Goal: Task Accomplishment & Management: Use online tool/utility

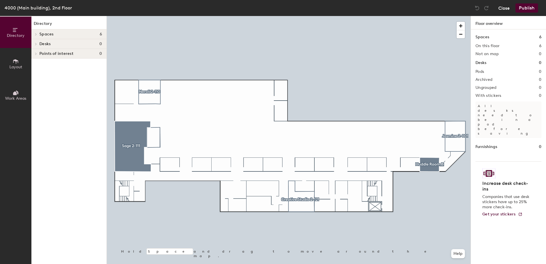
click at [505, 7] on button "Close" at bounding box center [503, 7] width 11 height 9
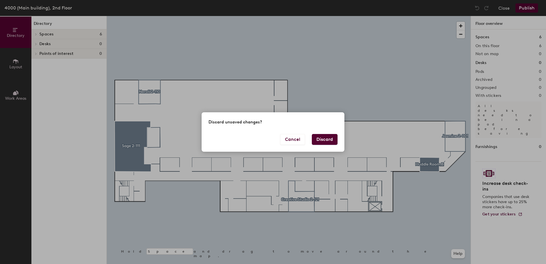
click at [318, 136] on button "Discard" at bounding box center [325, 139] width 26 height 11
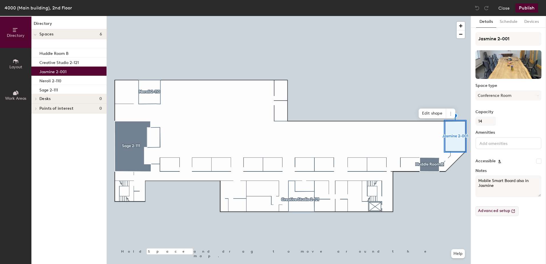
click at [500, 213] on button "Advanced setup" at bounding box center [496, 211] width 43 height 10
